Goal: Task Accomplishment & Management: Complete application form

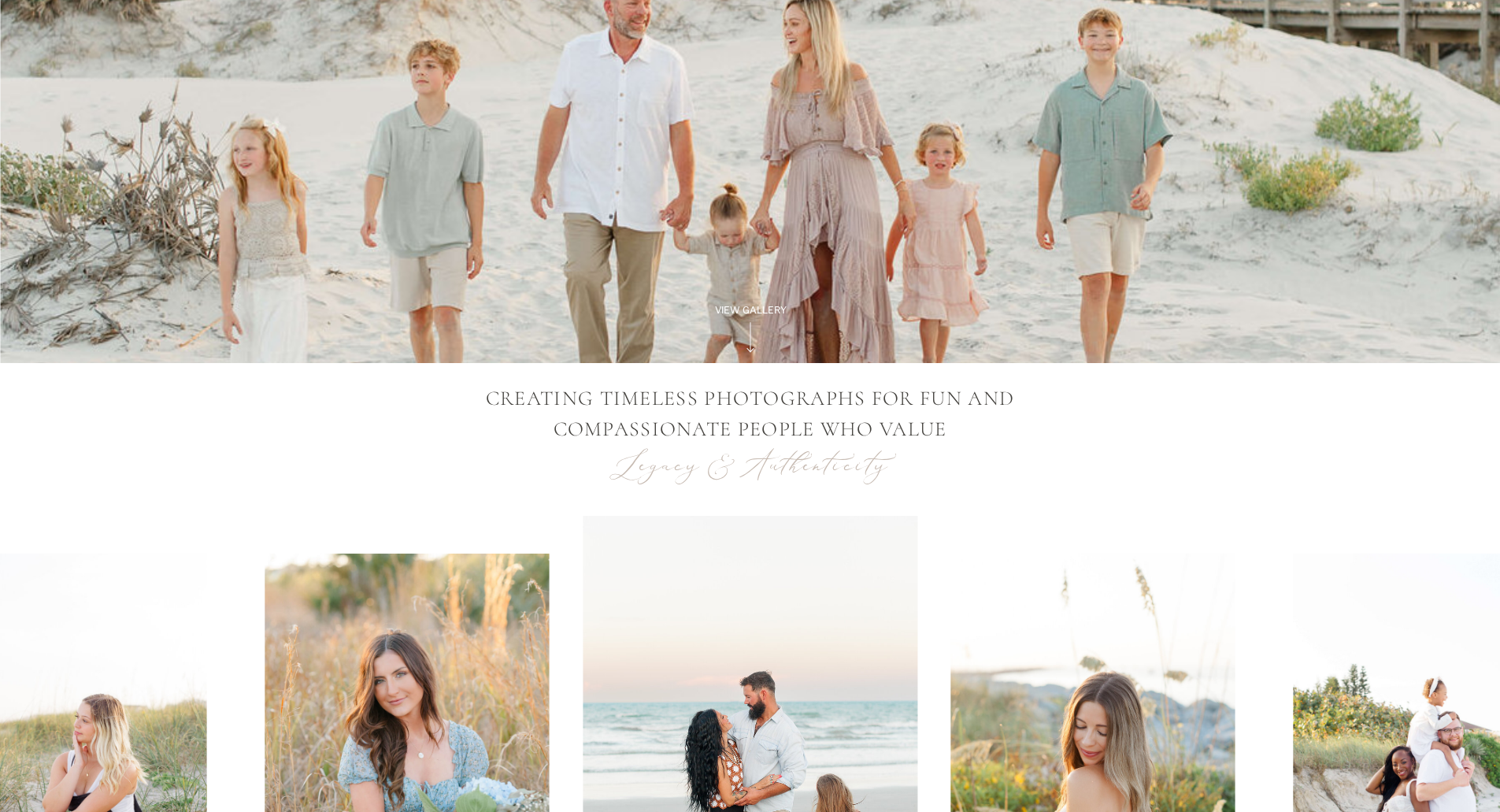
scroll to position [945, 0]
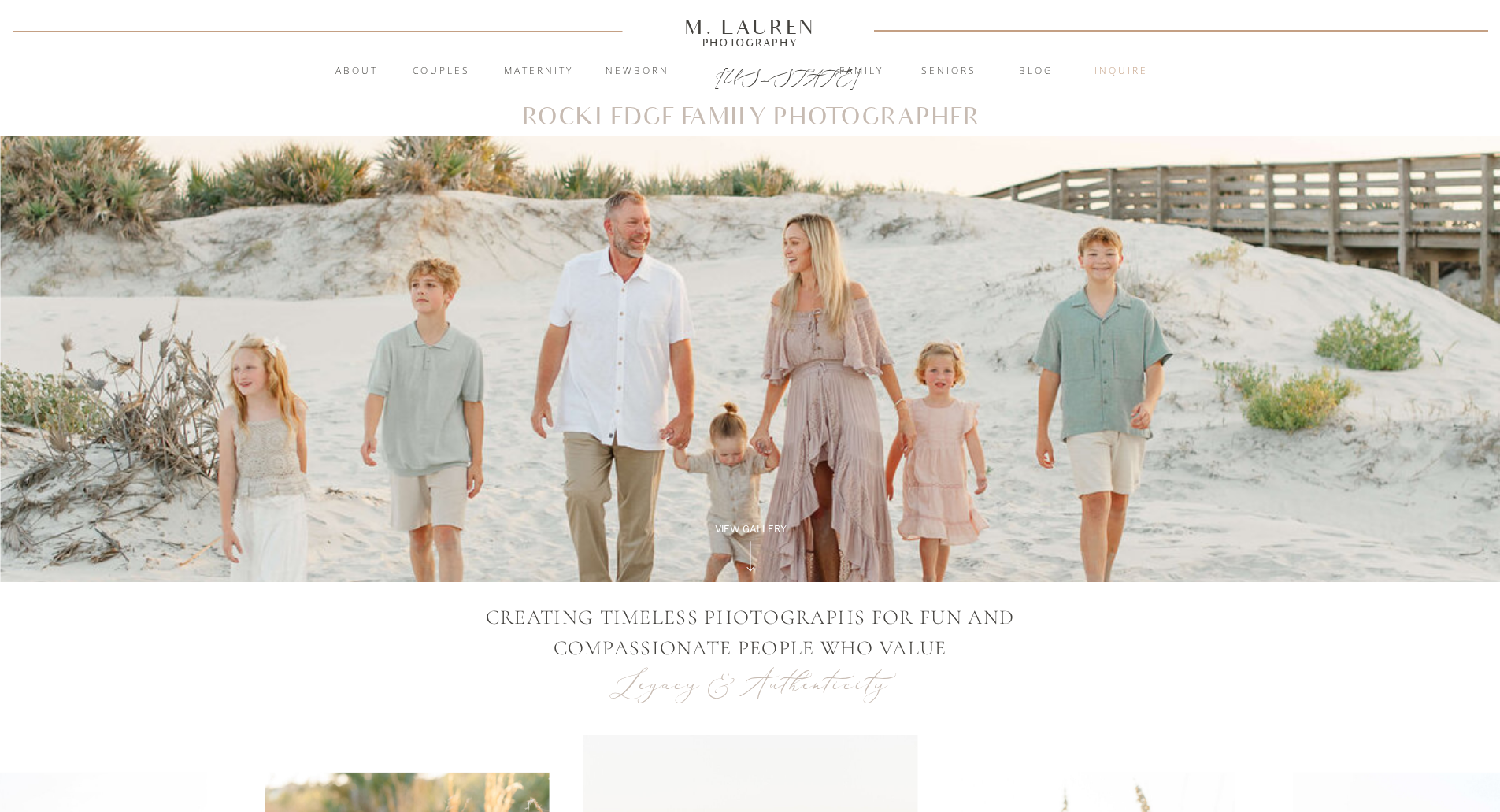
click at [1137, 63] on nav "inquire" at bounding box center [1121, 71] width 85 height 16
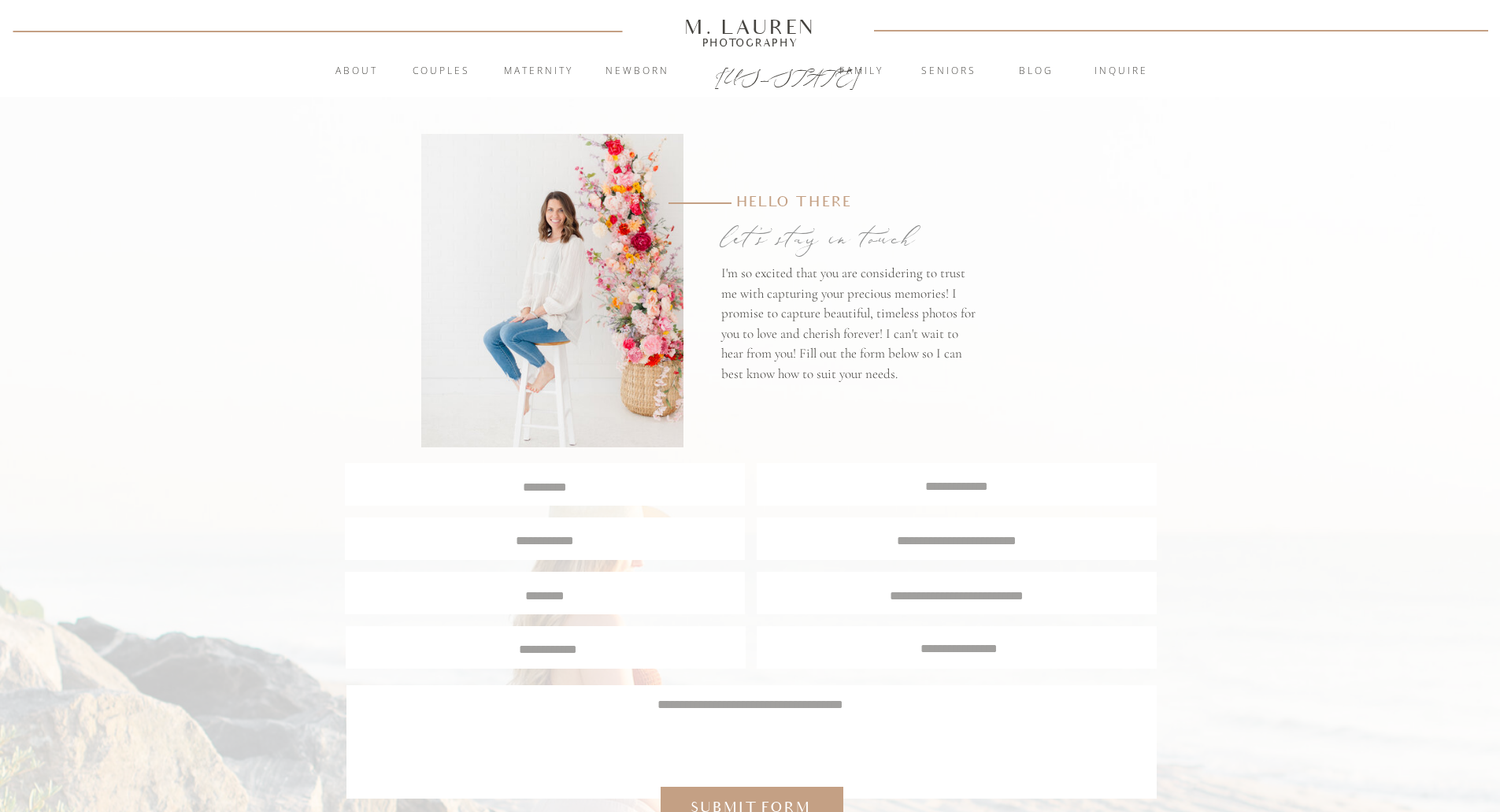
click at [538, 487] on textarea at bounding box center [545, 485] width 398 height 15
click at [587, 489] on textarea at bounding box center [545, 485] width 398 height 15
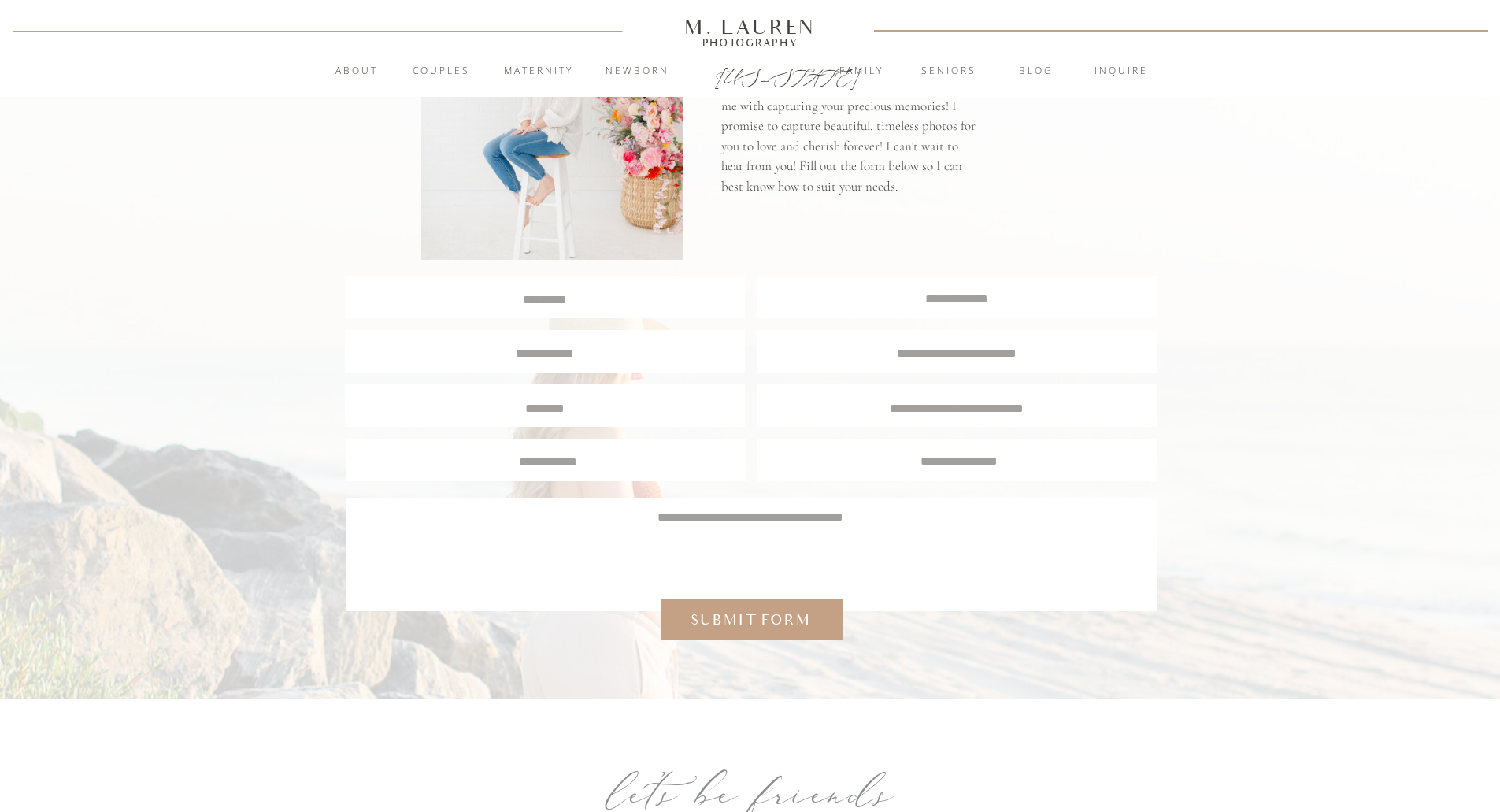
scroll to position [236, 0]
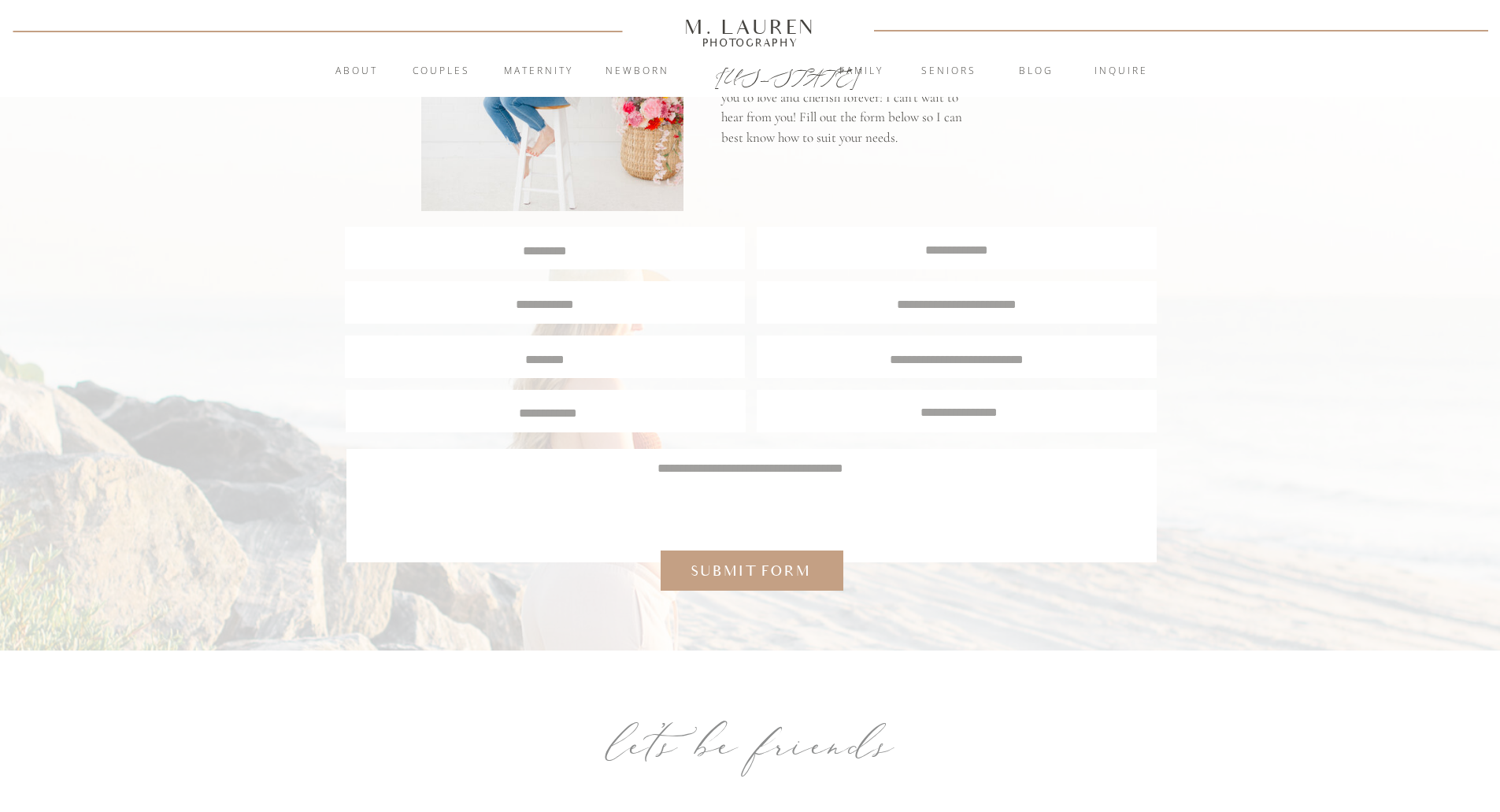
click at [570, 253] on textarea at bounding box center [545, 249] width 398 height 15
type textarea "**********"
